Goal: Information Seeking & Learning: Check status

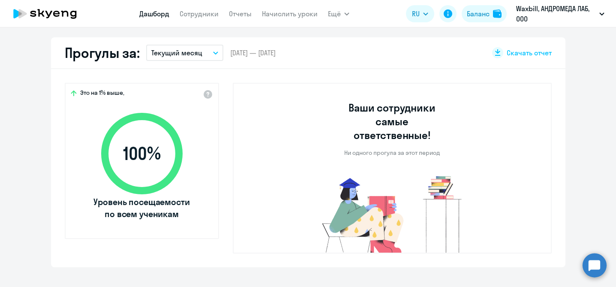
select select "30"
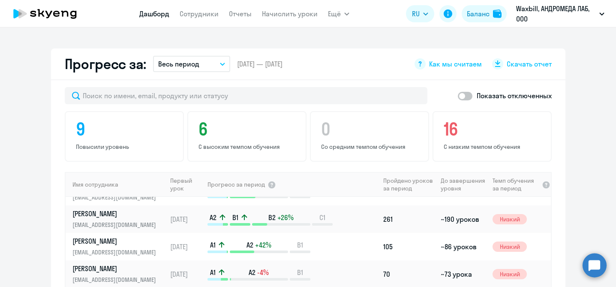
scroll to position [79, 0]
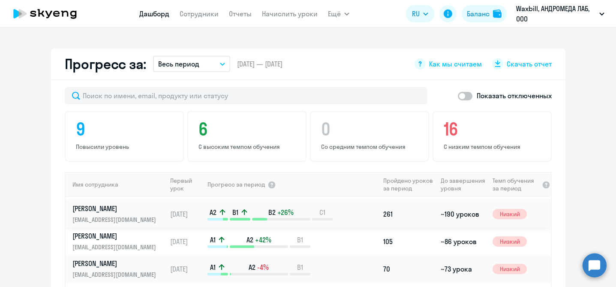
click at [161, 204] on link "[PERSON_NAME] [EMAIL_ADDRESS][DOMAIN_NAME]" at bounding box center [119, 214] width 94 height 21
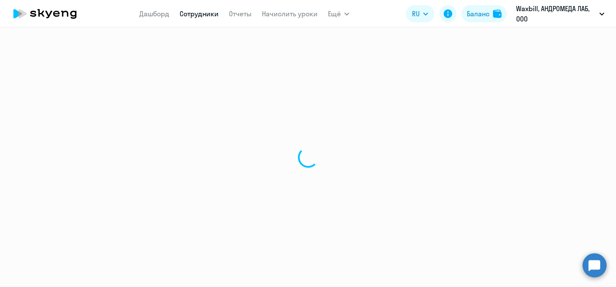
select select "english"
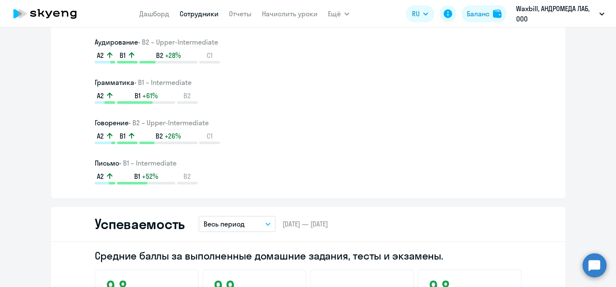
scroll to position [527, 0]
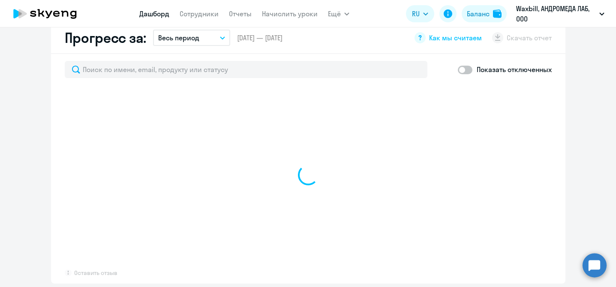
scroll to position [500, 0]
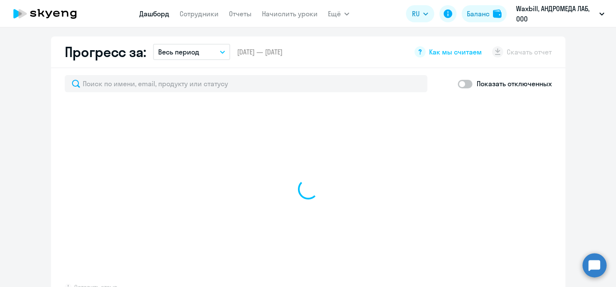
select select "30"
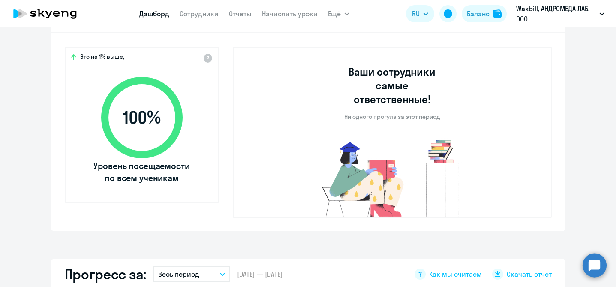
scroll to position [198, 0]
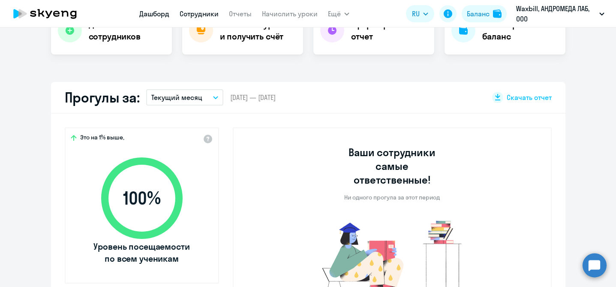
click at [209, 15] on link "Сотрудники" at bounding box center [199, 13] width 39 height 9
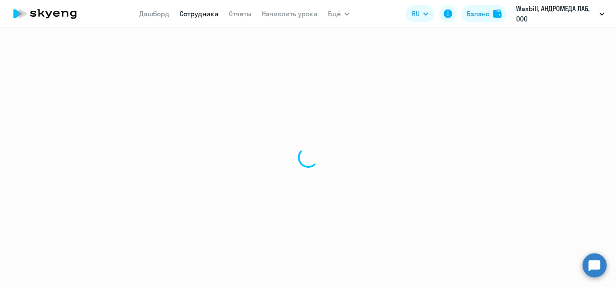
select select "30"
